Goal: Check status

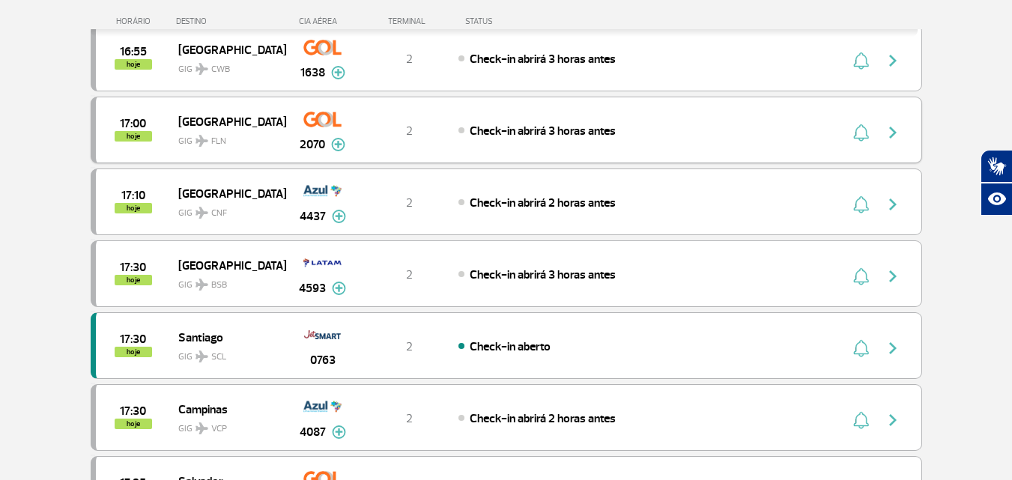
scroll to position [1459, 0]
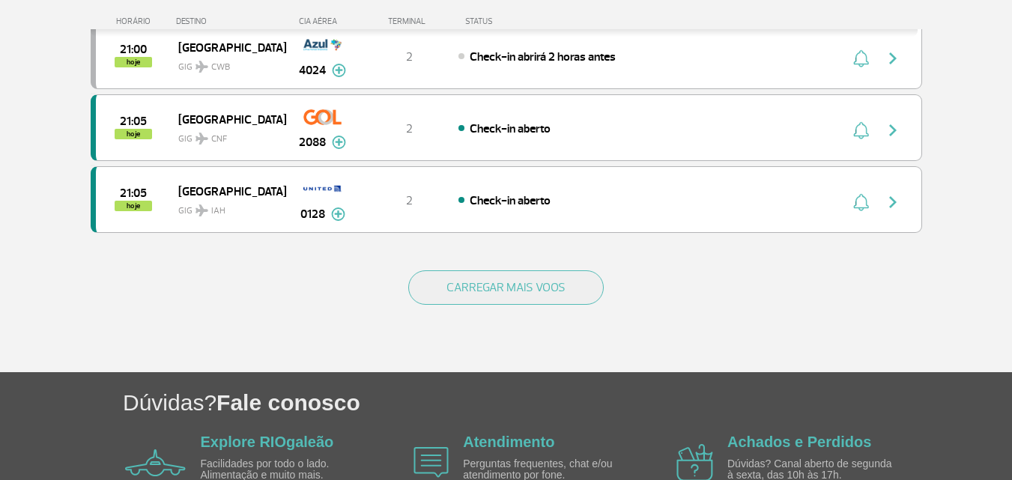
scroll to position [1450, 0]
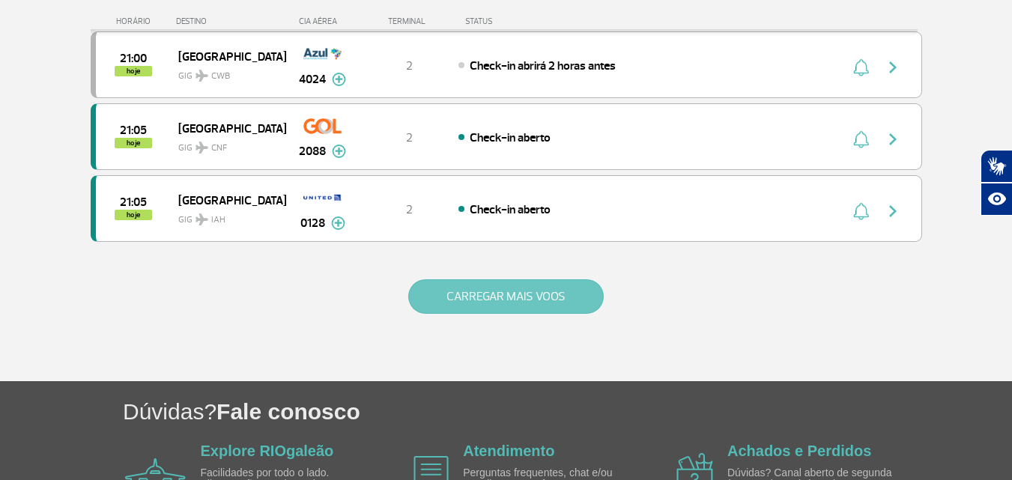
click at [463, 288] on button "CARREGAR MAIS VOOS" at bounding box center [505, 296] width 195 height 34
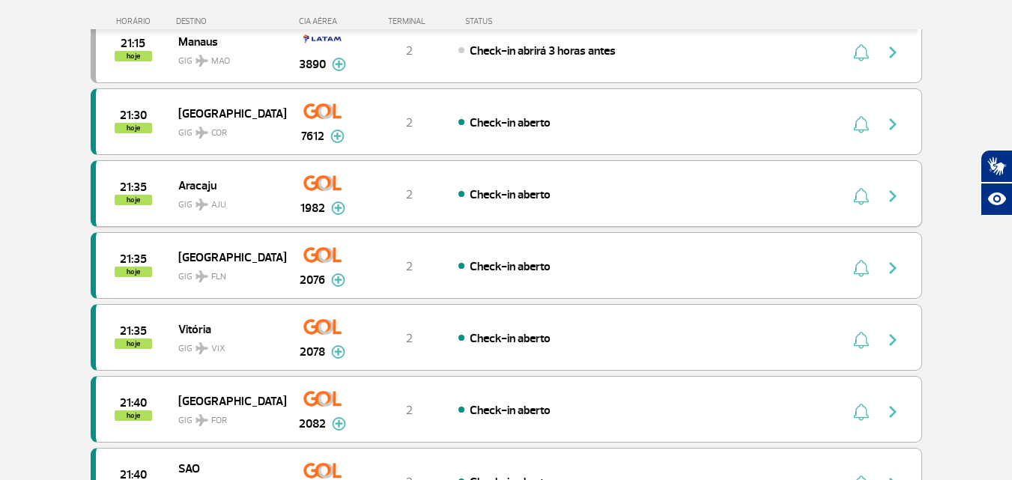
scroll to position [1974, 0]
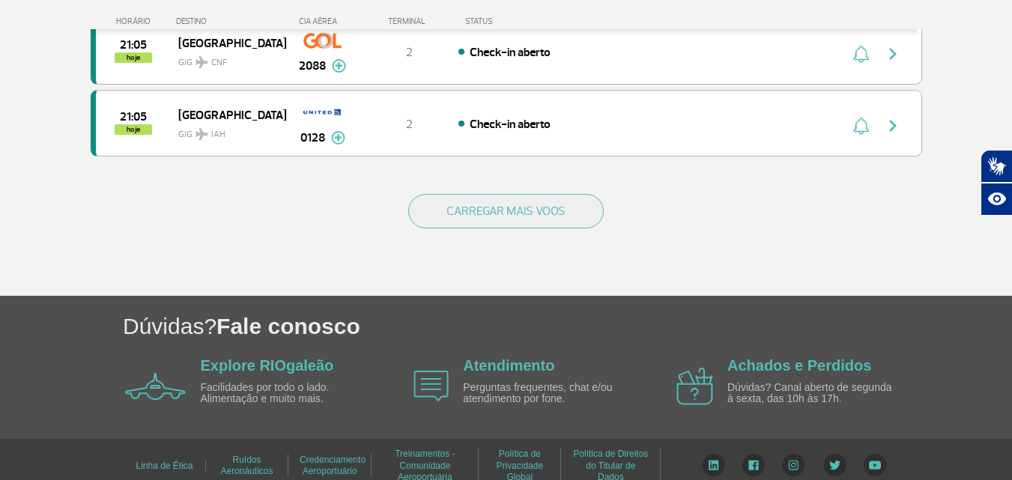
scroll to position [1549, 0]
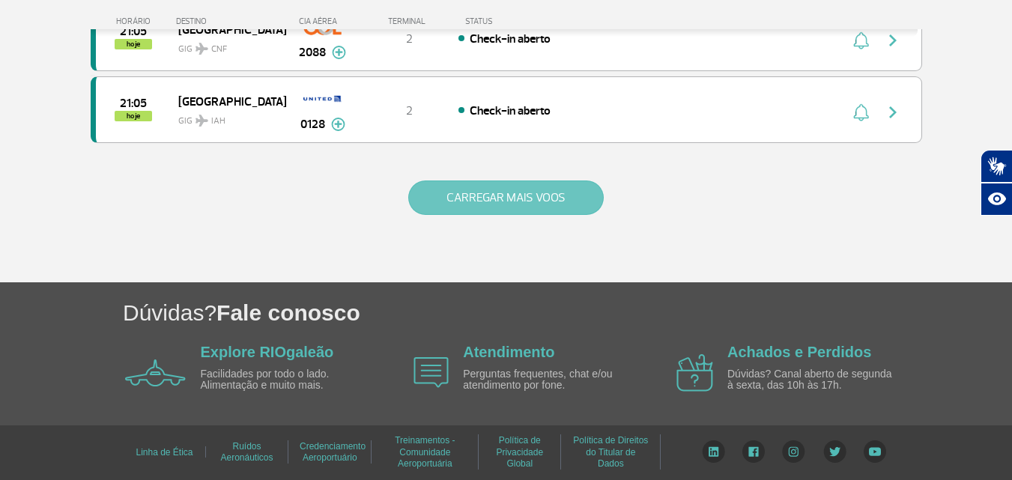
click at [485, 213] on button "CARREGAR MAIS VOOS" at bounding box center [505, 197] width 195 height 34
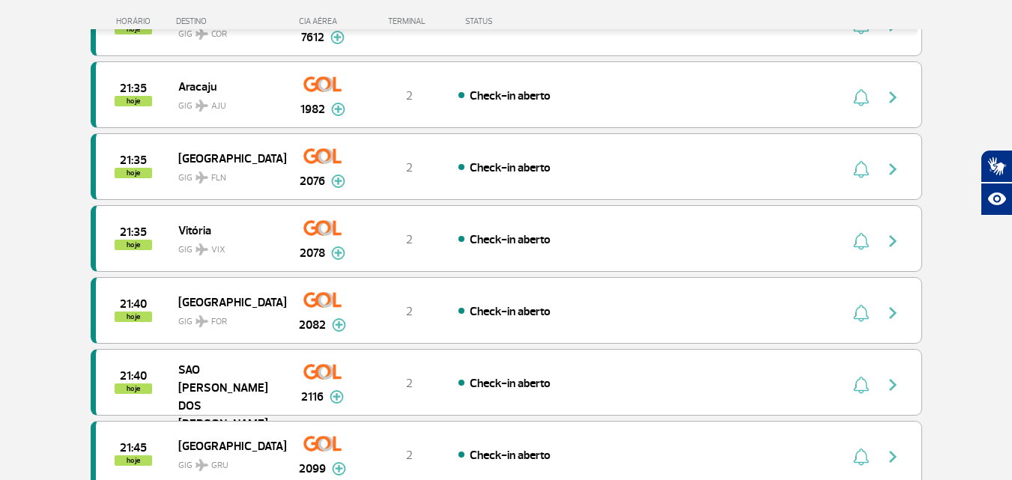
scroll to position [1998, 0]
